Goal: Task Accomplishment & Management: Complete application form

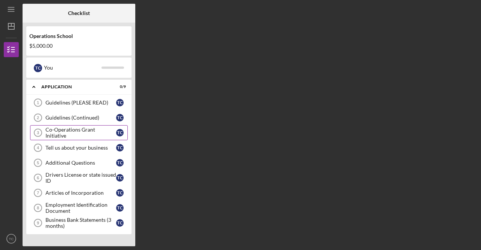
click at [91, 132] on div "Co-Operations Grant Initiative" at bounding box center [80, 133] width 71 height 12
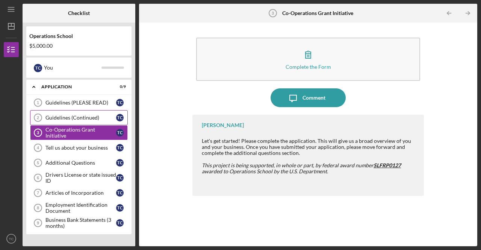
click at [90, 120] on div "Guidelines (Continued)" at bounding box center [80, 118] width 71 height 6
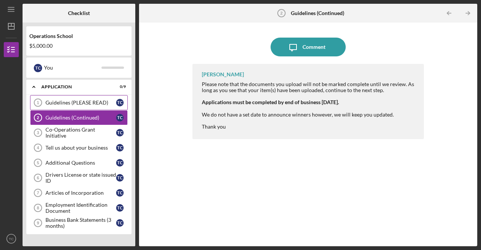
click at [74, 102] on div "Guidelines (PLEASE READ)" at bounding box center [80, 103] width 71 height 6
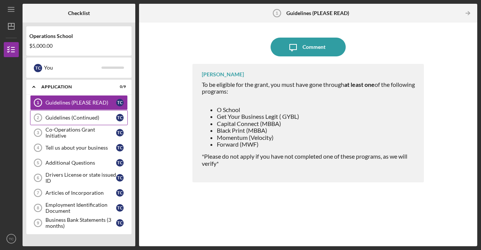
click at [82, 116] on div "Guidelines (Continued)" at bounding box center [80, 118] width 71 height 6
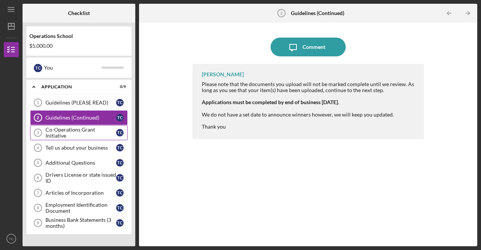
click at [94, 130] on div "Co-Operations Grant Initiative" at bounding box center [80, 133] width 71 height 12
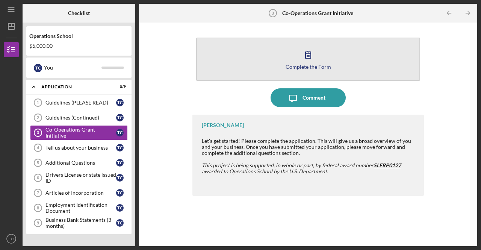
click at [304, 61] on icon "button" at bounding box center [308, 54] width 19 height 19
